Goal: Entertainment & Leisure: Consume media (video, audio)

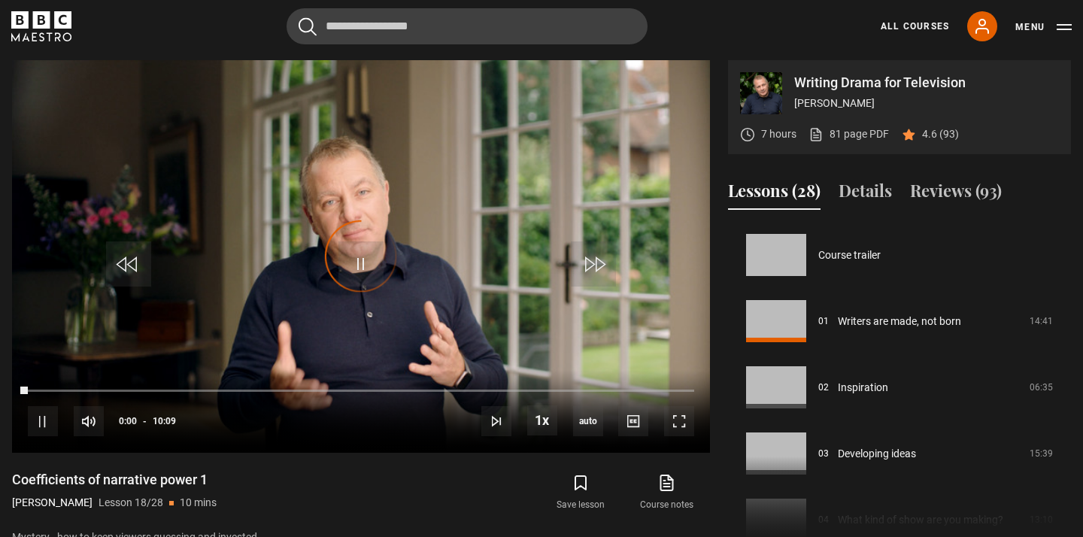
scroll to position [1125, 0]
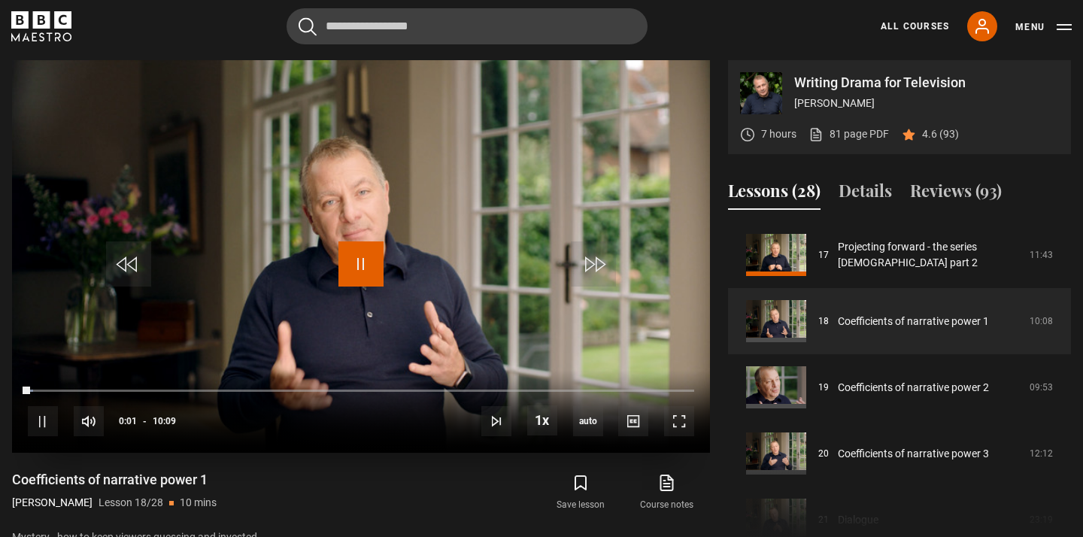
click at [357, 262] on span "Video Player" at bounding box center [360, 263] width 45 height 45
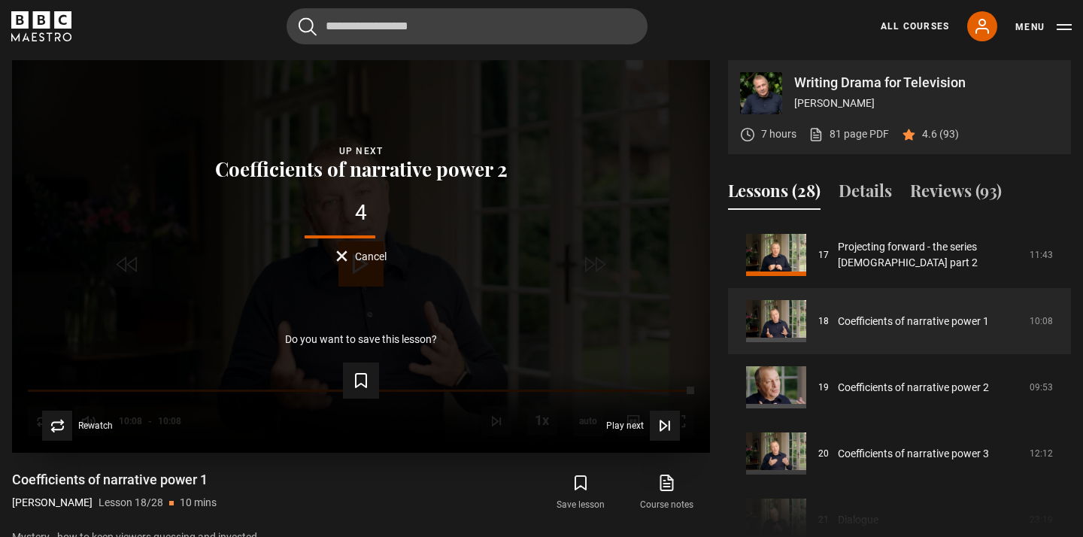
click at [351, 253] on button "Cancel" at bounding box center [361, 255] width 50 height 11
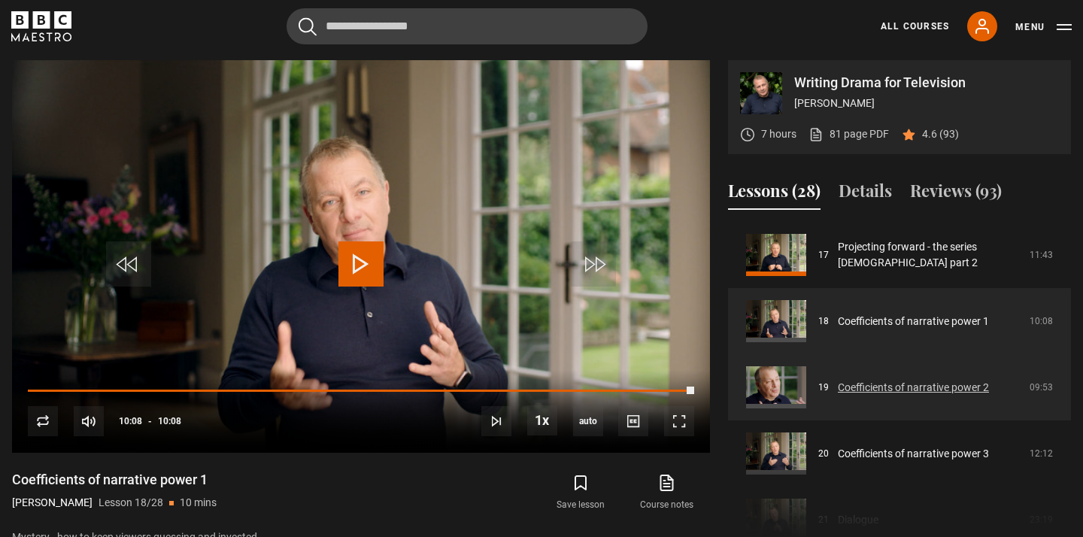
click at [884, 386] on link "Coefficients of narrative power 2" at bounding box center [913, 388] width 151 height 16
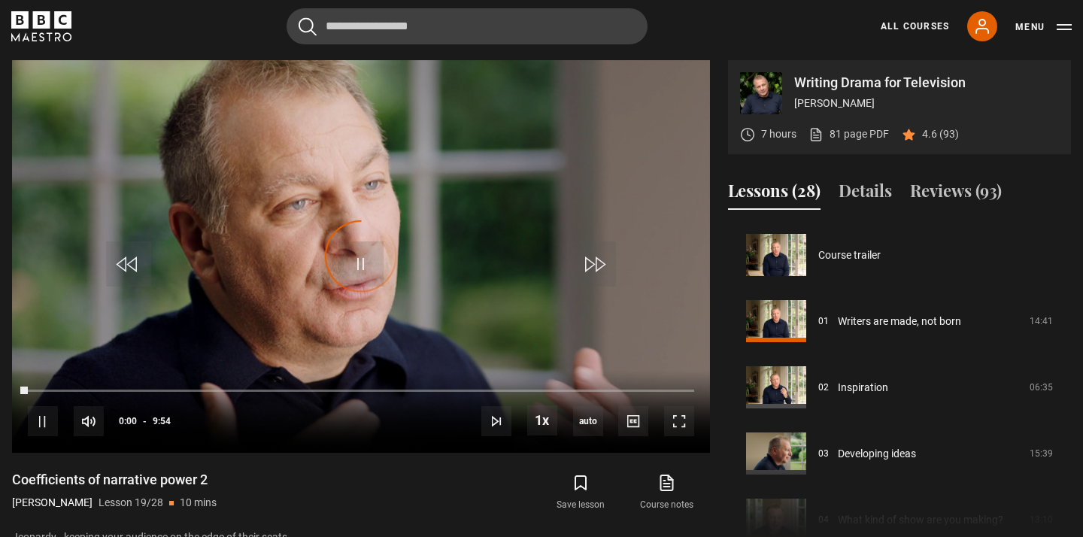
scroll to position [1191, 0]
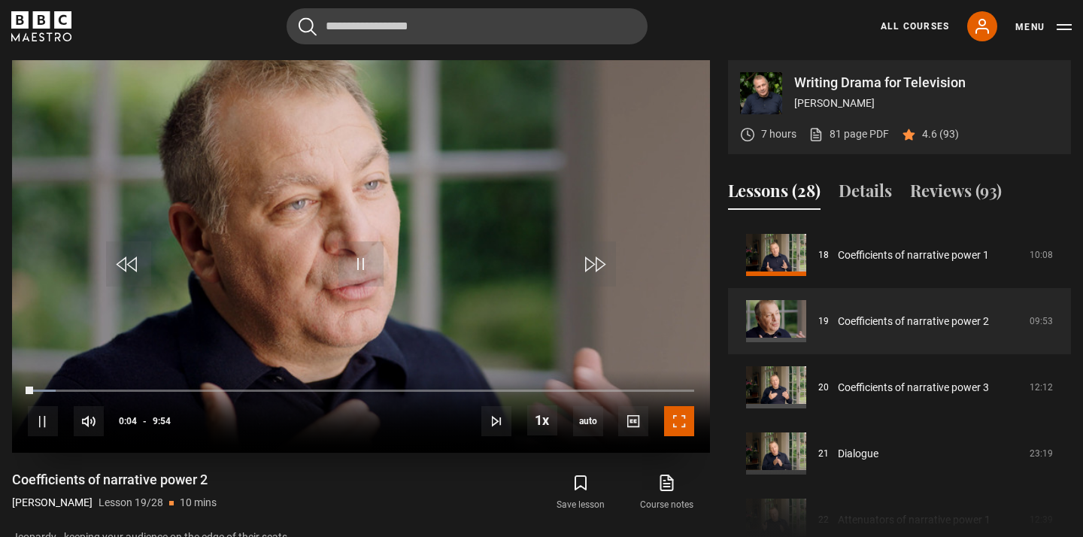
click at [681, 418] on span "Video Player" at bounding box center [679, 421] width 30 height 30
